Goal: Information Seeking & Learning: Learn about a topic

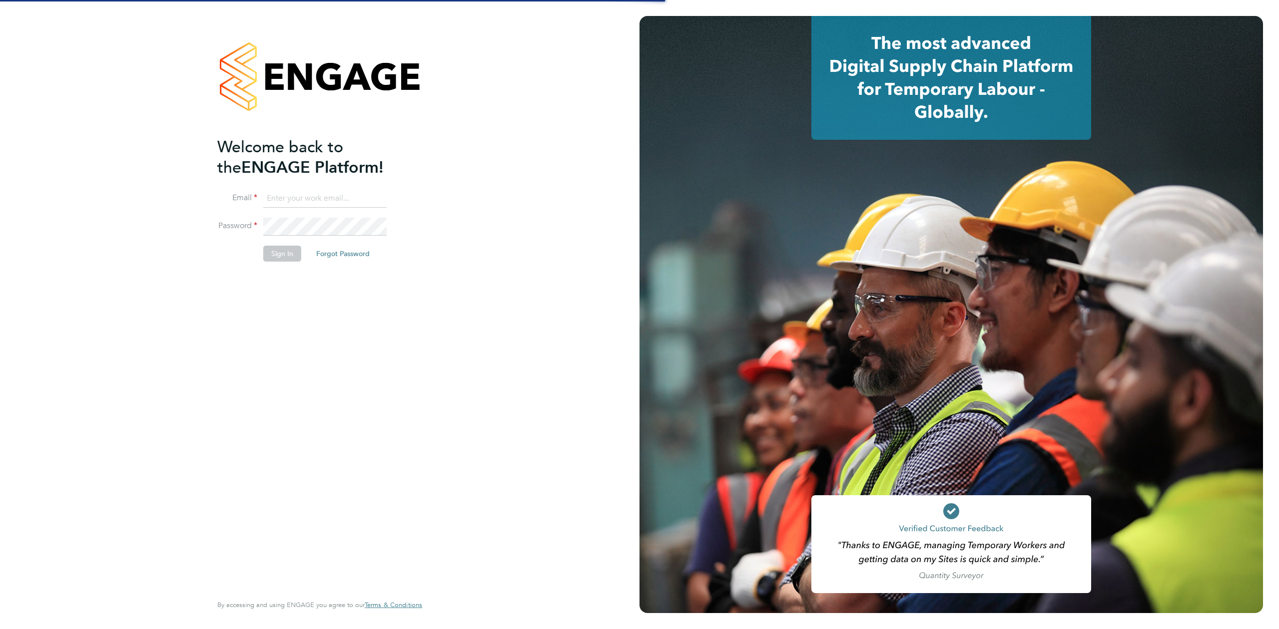
type input "seddon@psrsolutions.co.uk"
click at [290, 259] on button "Sign In" at bounding box center [282, 254] width 38 height 16
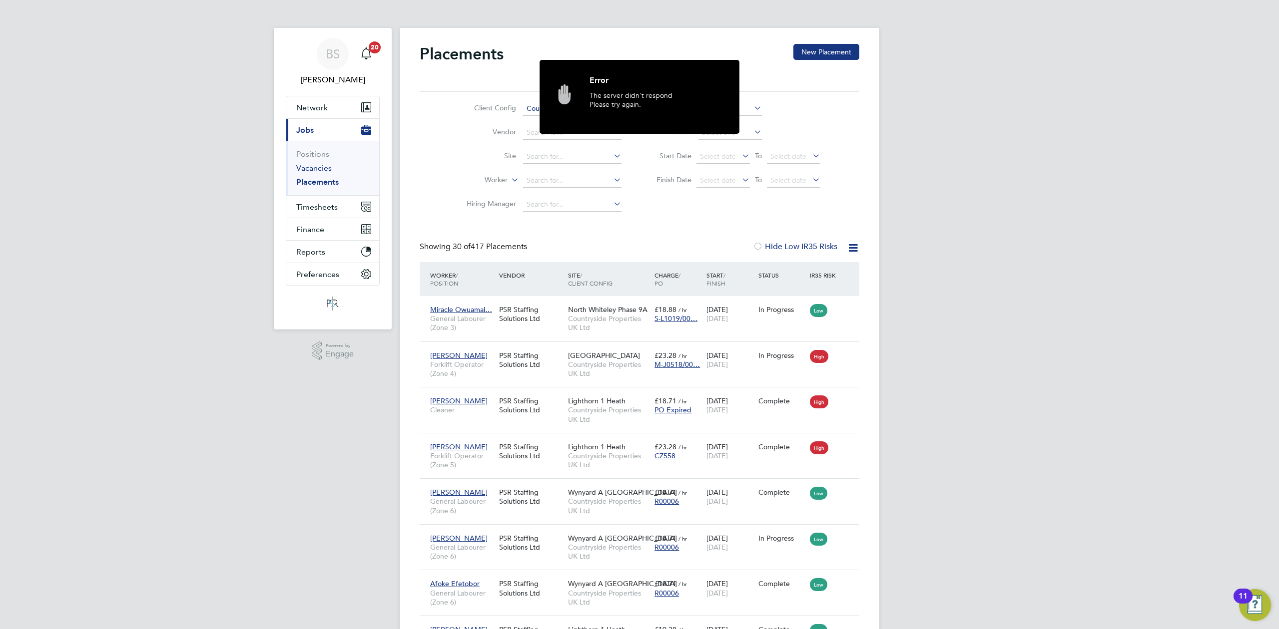
click at [322, 166] on link "Vacancies" at bounding box center [313, 167] width 35 height 9
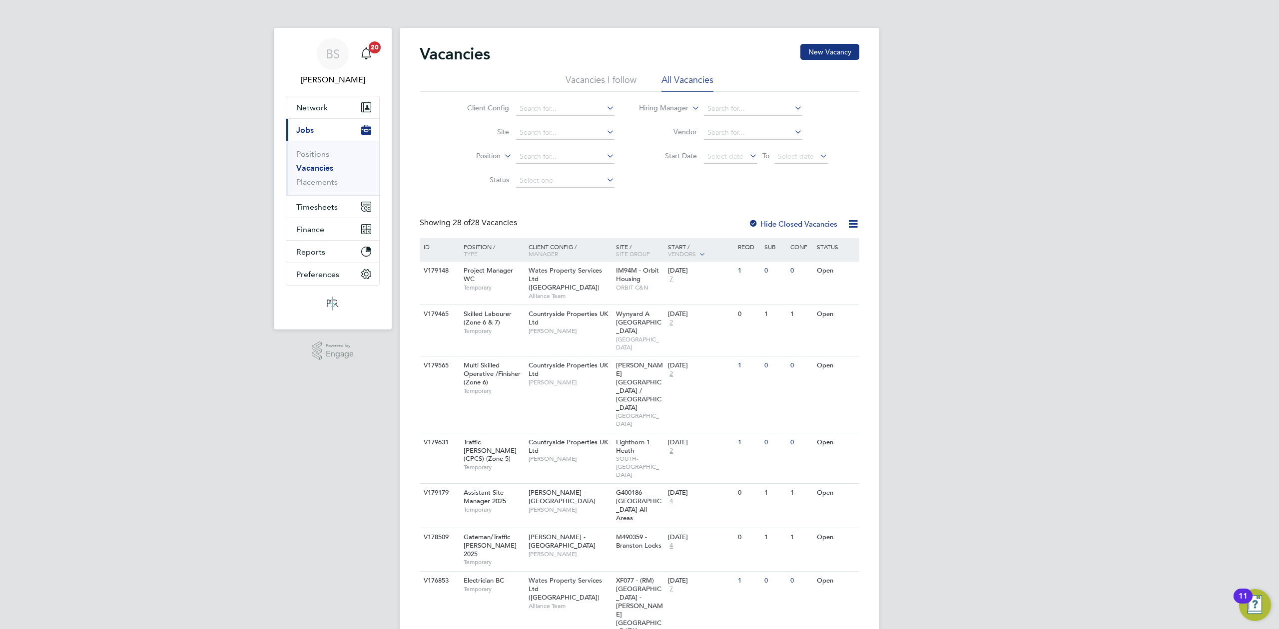
click at [552, 116] on li "Client Config" at bounding box center [533, 109] width 188 height 24
click at [547, 108] on input at bounding box center [565, 109] width 98 height 14
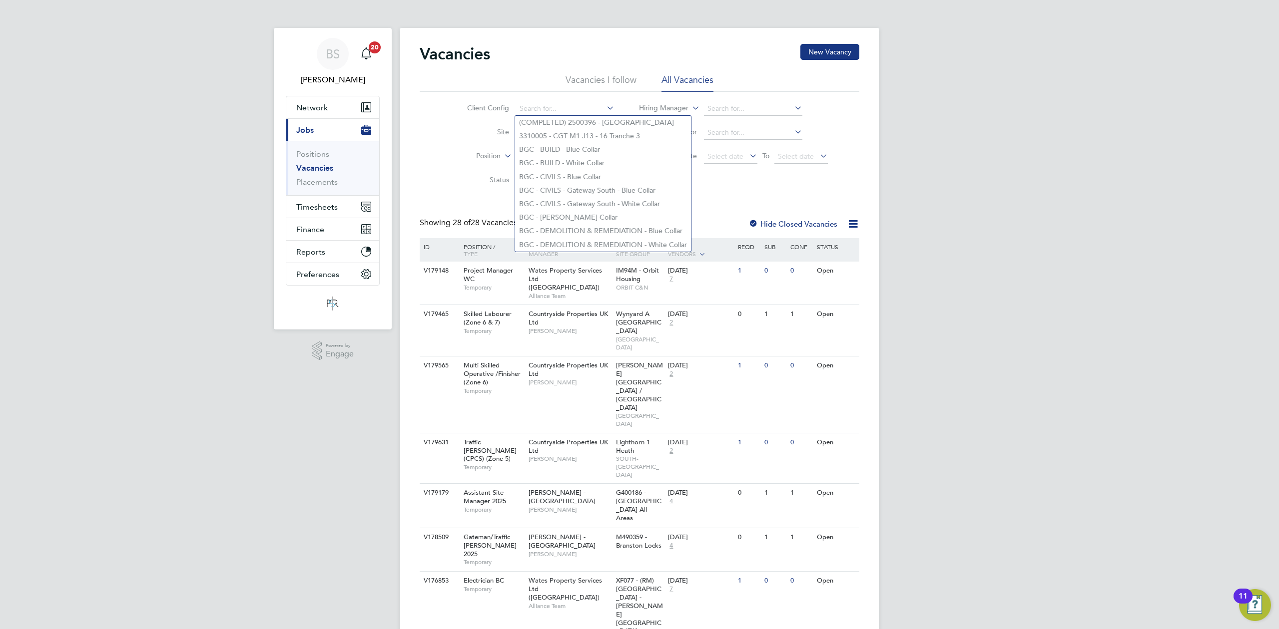
click at [462, 141] on li "Site" at bounding box center [533, 133] width 188 height 24
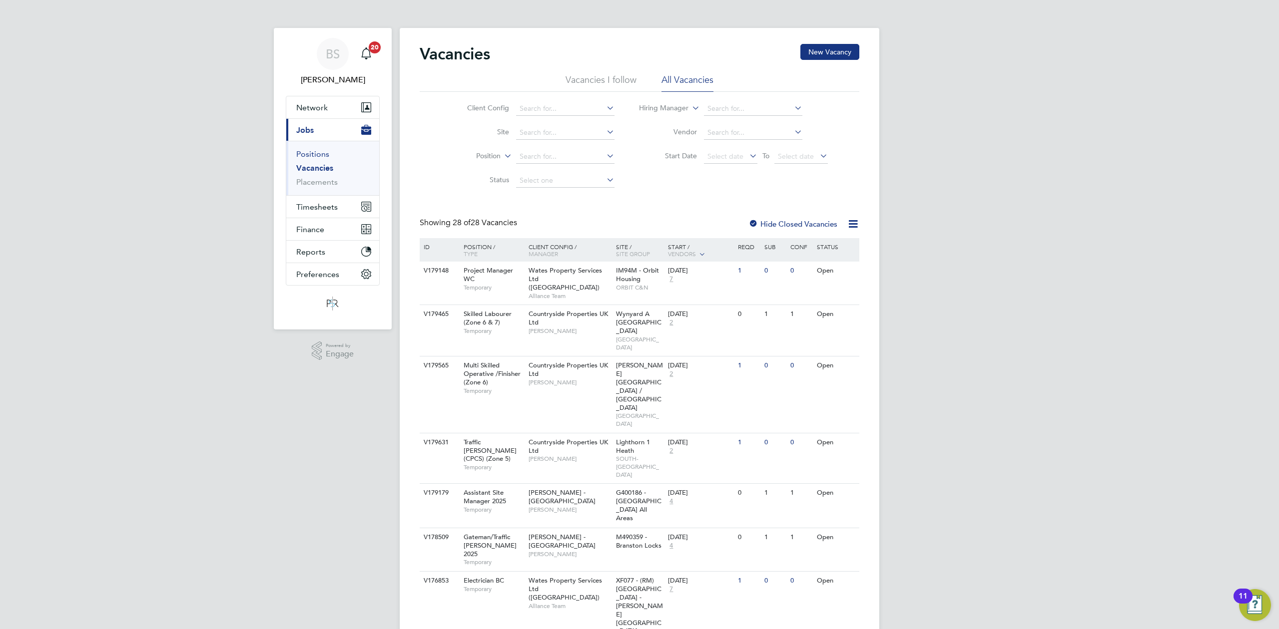
click at [317, 154] on link "Positions" at bounding box center [312, 153] width 33 height 9
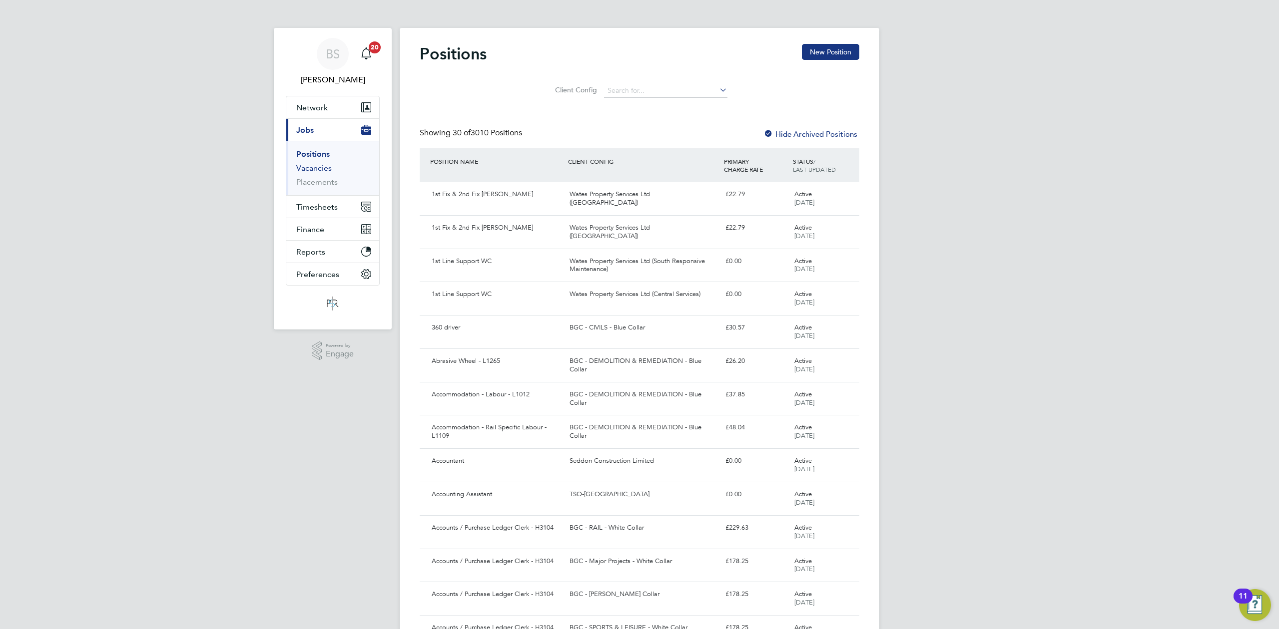
click at [318, 170] on link "Vacancies" at bounding box center [313, 167] width 35 height 9
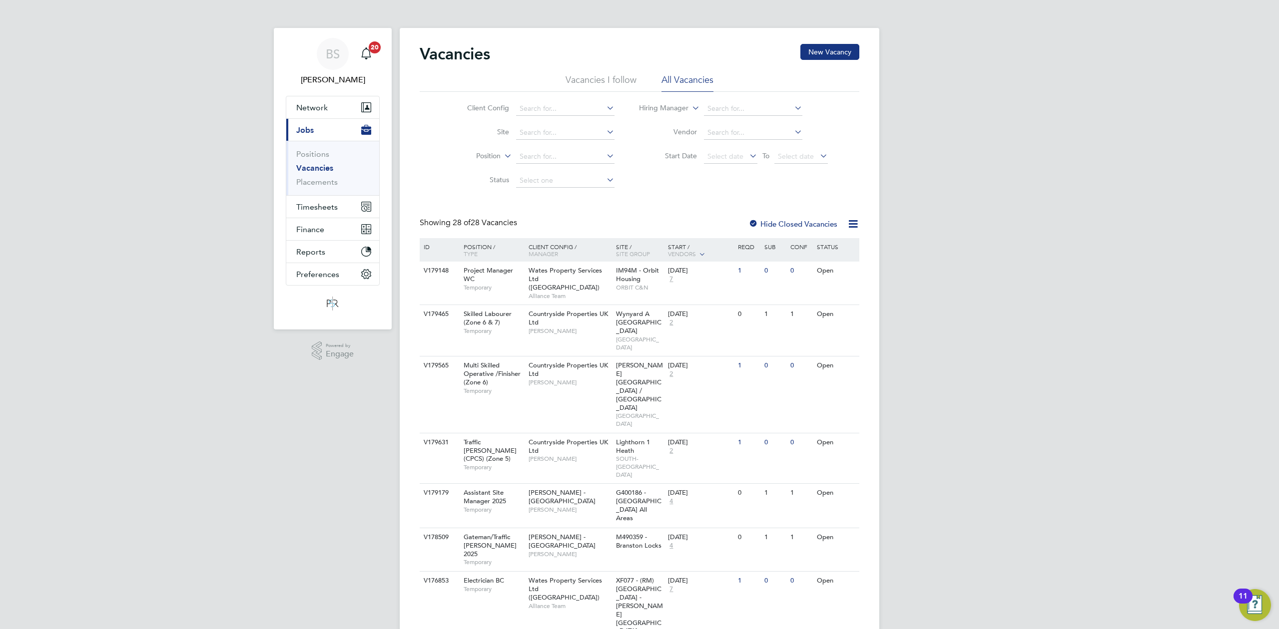
click at [597, 80] on li "Vacancies I follow" at bounding box center [600, 83] width 71 height 18
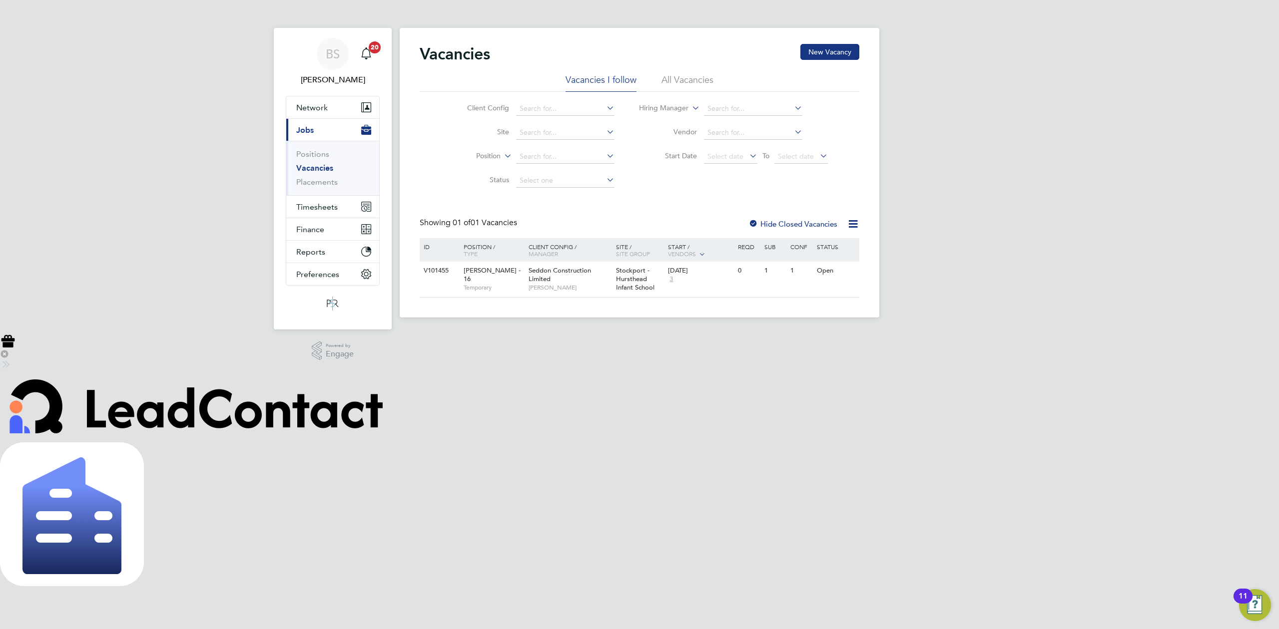
click at [701, 81] on li "All Vacancies" at bounding box center [687, 83] width 52 height 18
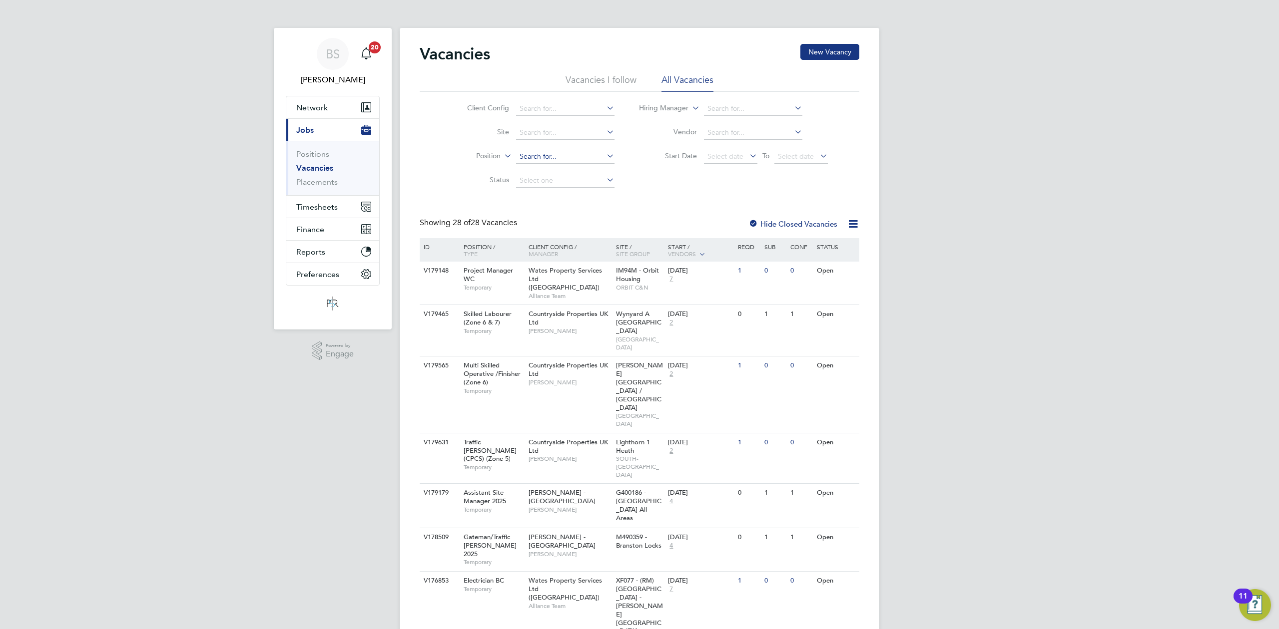
click at [580, 157] on input at bounding box center [565, 157] width 98 height 14
click at [551, 106] on input at bounding box center [565, 109] width 98 height 14
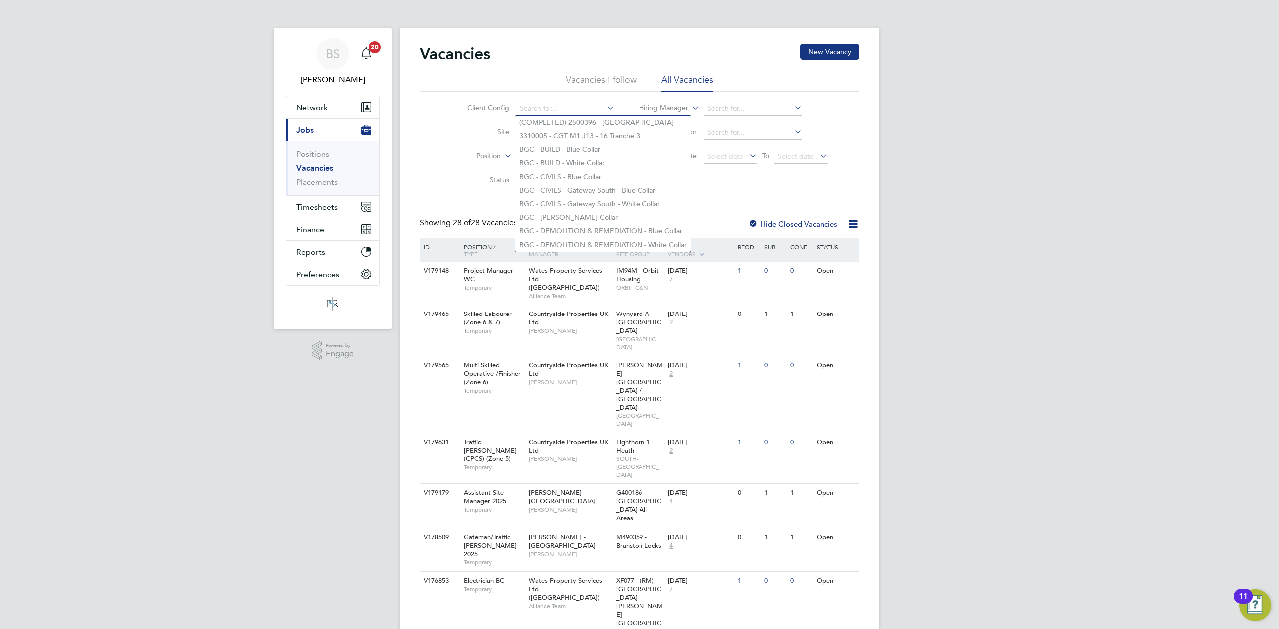
click at [752, 186] on div "Client Config Site Position Status Hiring Manager Vendor Start Date Select date…" at bounding box center [640, 142] width 440 height 101
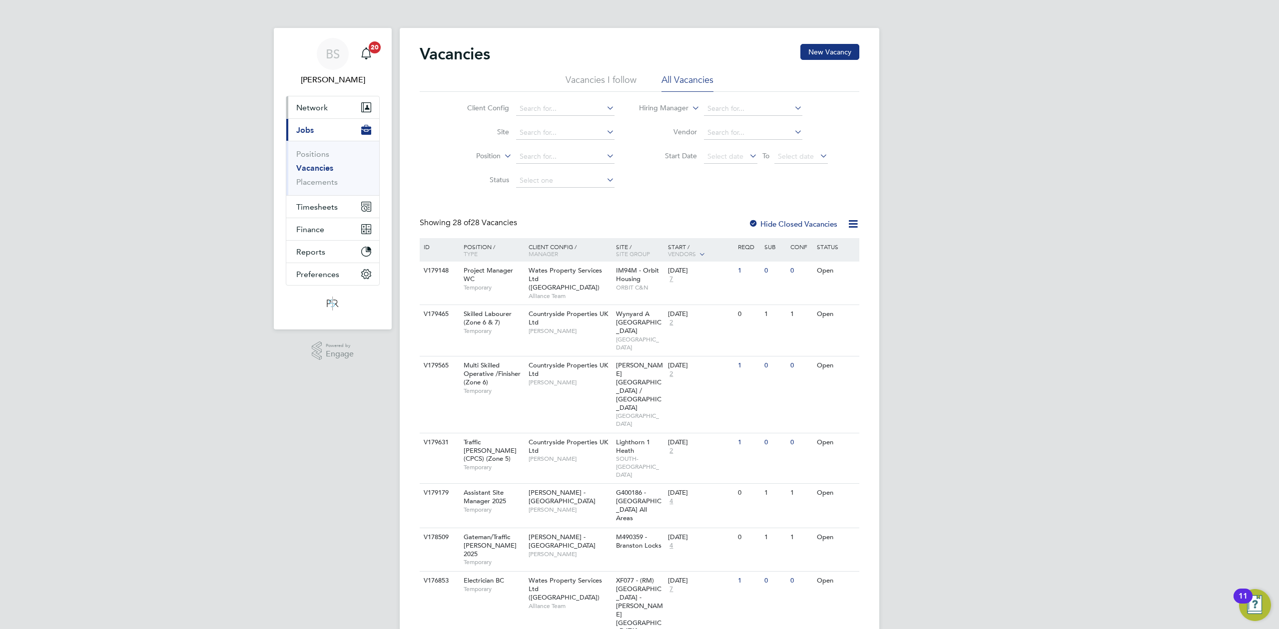
click at [320, 104] on span "Network" at bounding box center [311, 107] width 31 height 9
click at [320, 218] on button "Current page: Jobs" at bounding box center [332, 212] width 93 height 22
click at [558, 156] on input at bounding box center [565, 157] width 98 height 14
click at [597, 130] on input at bounding box center [565, 133] width 98 height 14
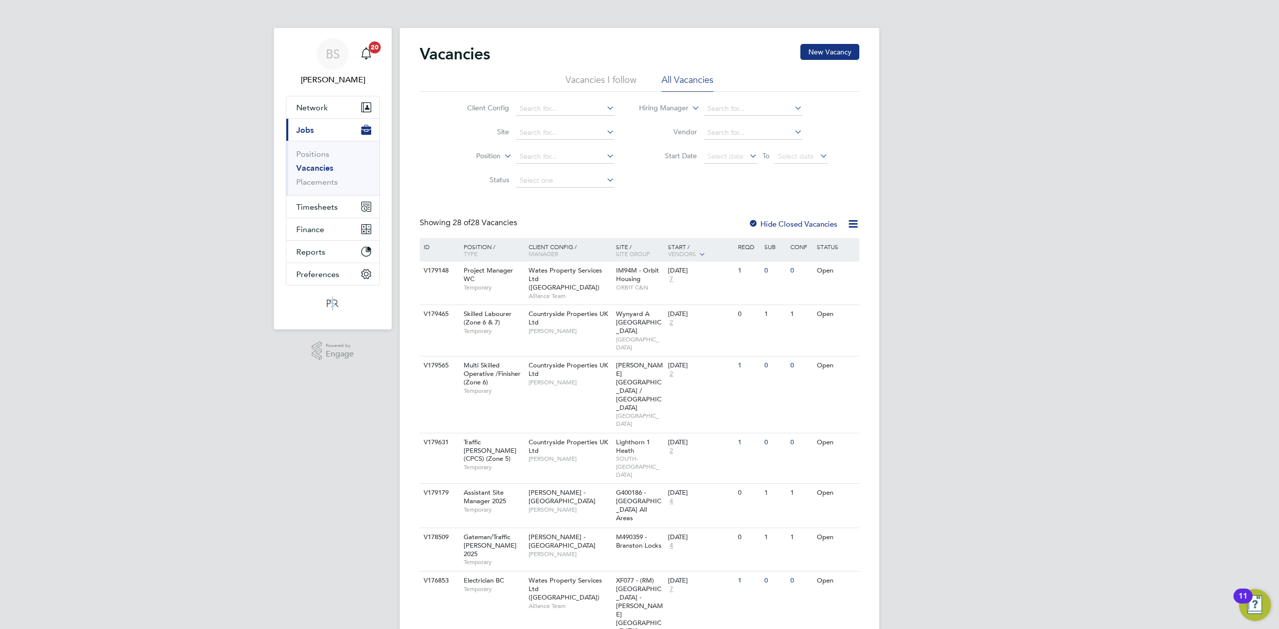
click at [322, 170] on link "Vacancies" at bounding box center [314, 167] width 37 height 9
click at [558, 161] on input at bounding box center [565, 157] width 98 height 14
click at [604, 109] on icon at bounding box center [604, 108] width 0 height 14
